Goal: Transaction & Acquisition: Purchase product/service

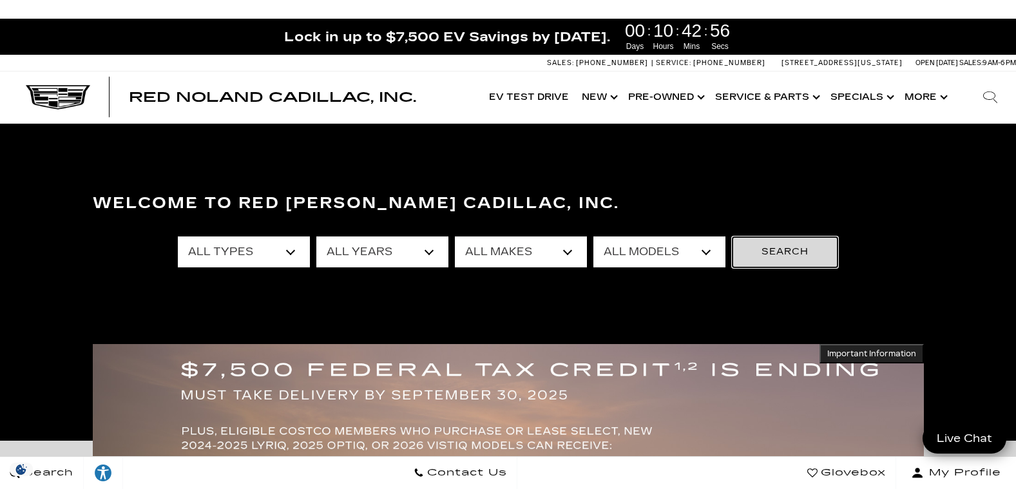
click at [803, 253] on button "Search" at bounding box center [785, 251] width 106 height 31
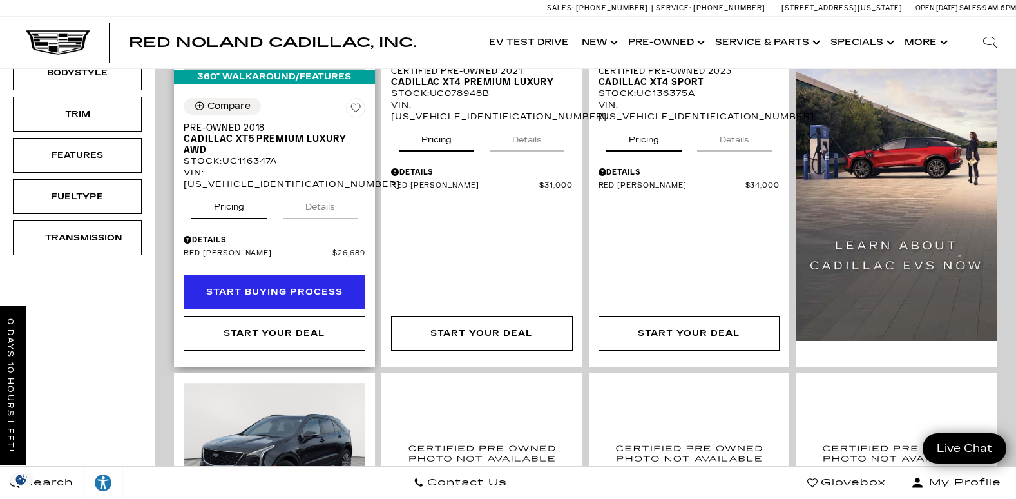
click at [321, 285] on div "Start Buying Process" at bounding box center [274, 292] width 136 height 14
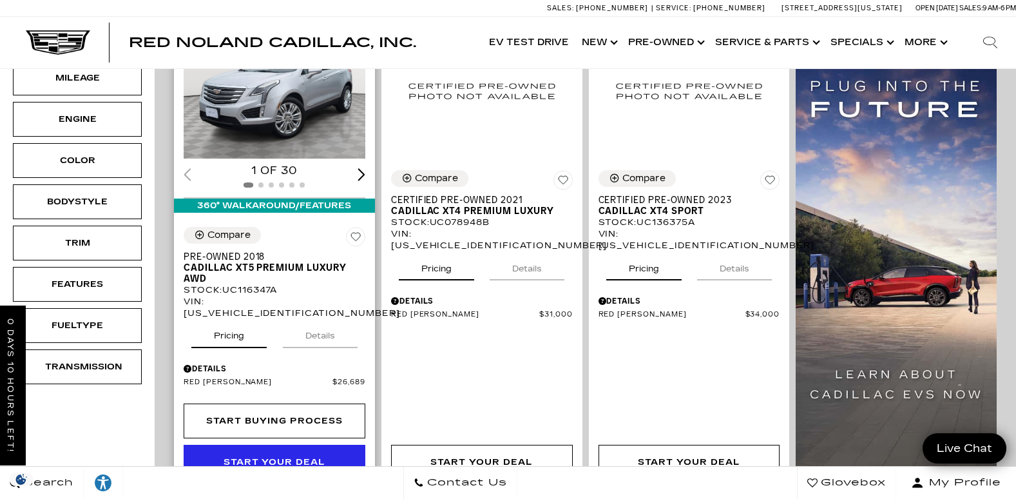
click at [324, 455] on div "Start Your Deal" at bounding box center [275, 462] width 102 height 14
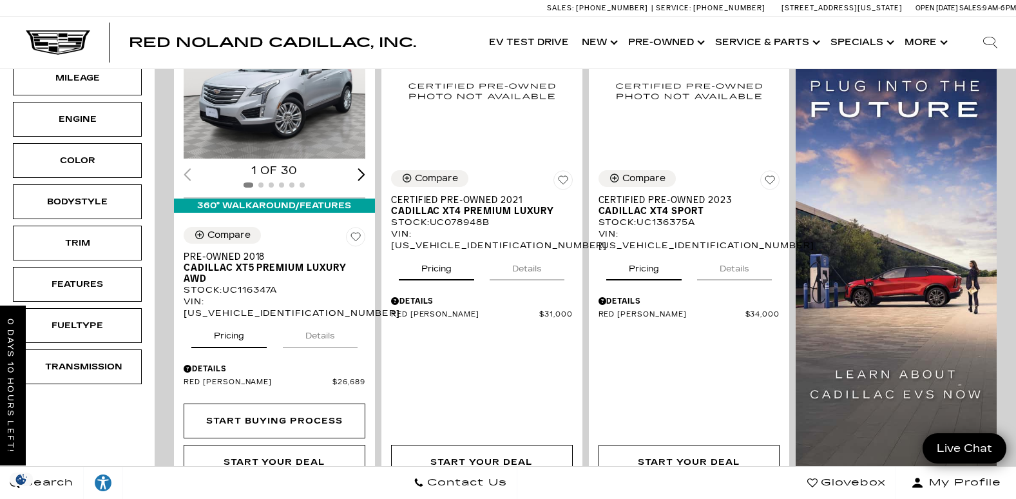
click at [381, 410] on div "Compare Save This Vehicle - Certified Pre-Owned 2021 Cadillac XT4 Premium Luxur…" at bounding box center [481, 253] width 207 height 491
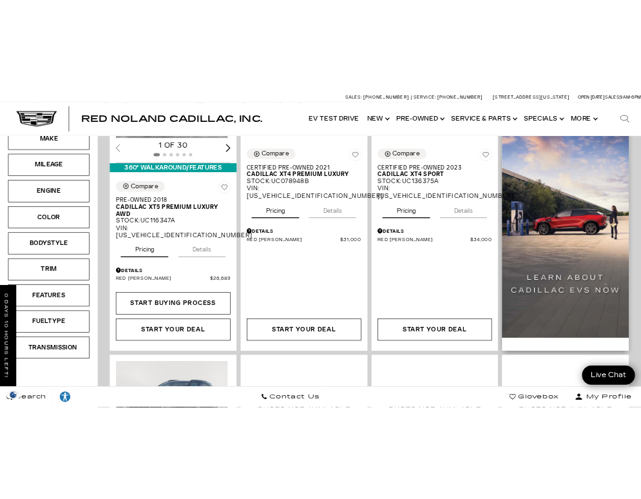
scroll to position [495, 0]
